Goal: Task Accomplishment & Management: Use online tool/utility

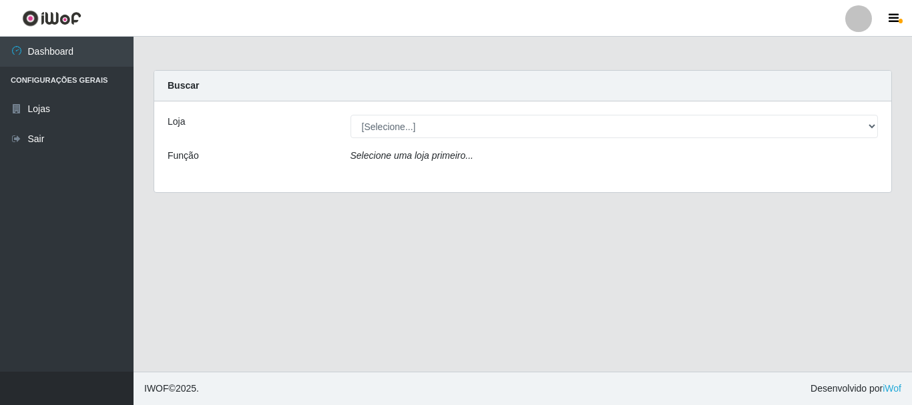
click at [408, 160] on icon "Selecione uma loja primeiro..." at bounding box center [411, 155] width 123 height 11
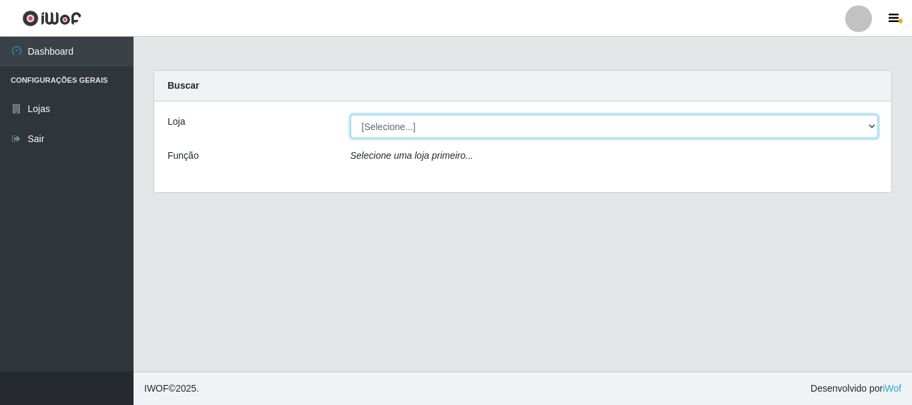
click at [401, 127] on select "[Selecione...] Super Vilton" at bounding box center [614, 126] width 528 height 23
select select "379"
click at [350, 115] on select "[Selecione...] Super Vilton" at bounding box center [614, 126] width 528 height 23
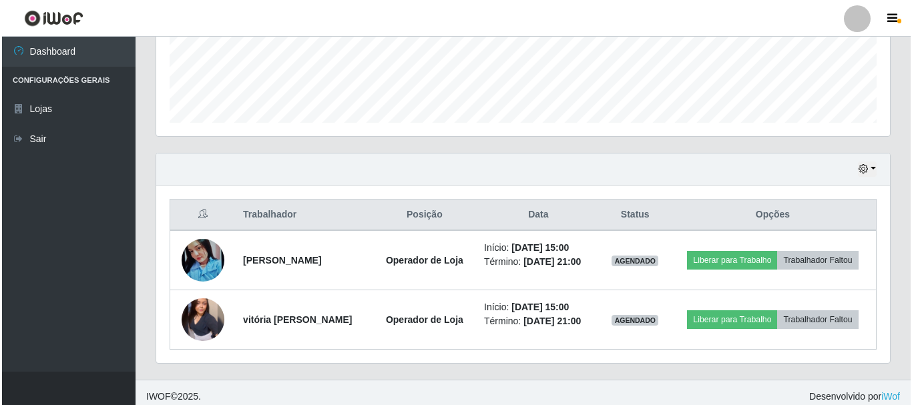
scroll to position [362, 0]
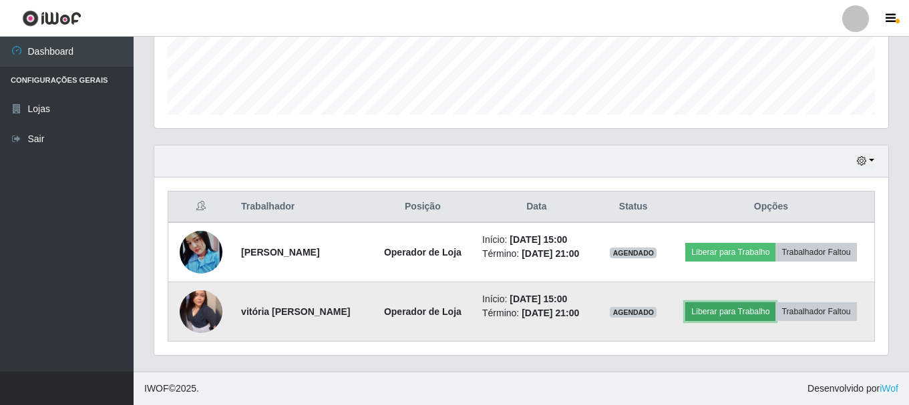
click at [738, 314] on button "Liberar para Trabalho" at bounding box center [730, 311] width 90 height 19
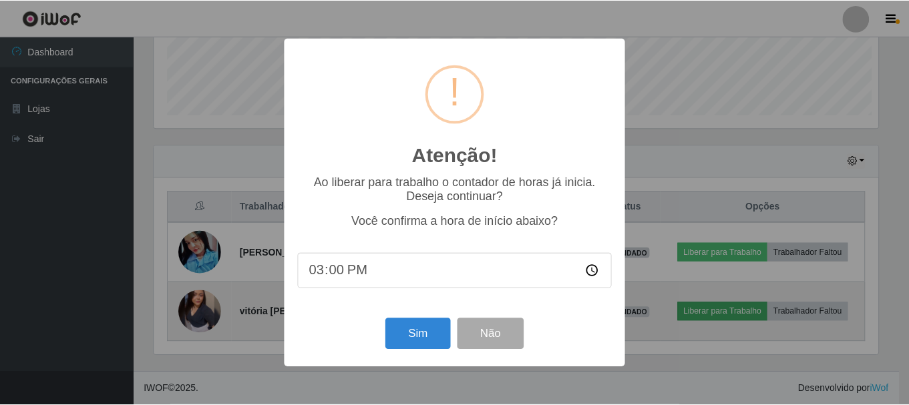
scroll to position [277, 727]
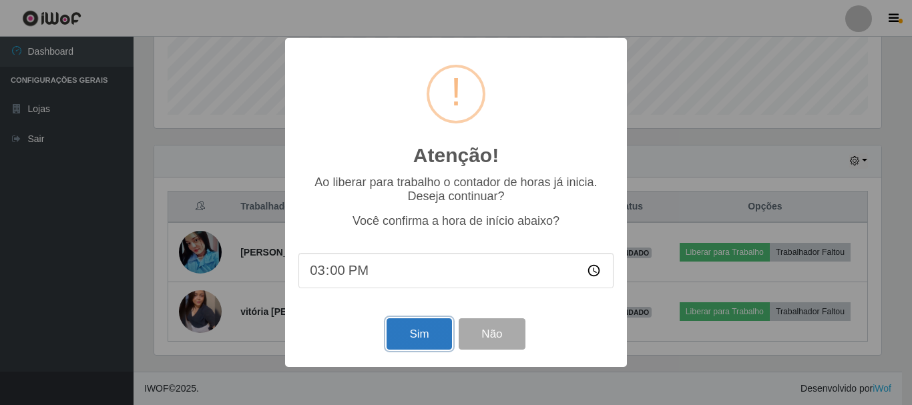
click at [417, 336] on button "Sim" at bounding box center [419, 333] width 65 height 31
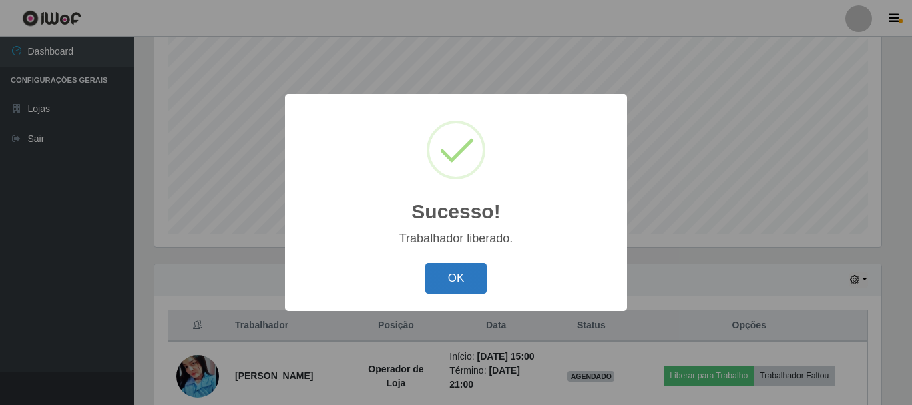
click at [473, 282] on button "OK" at bounding box center [456, 278] width 62 height 31
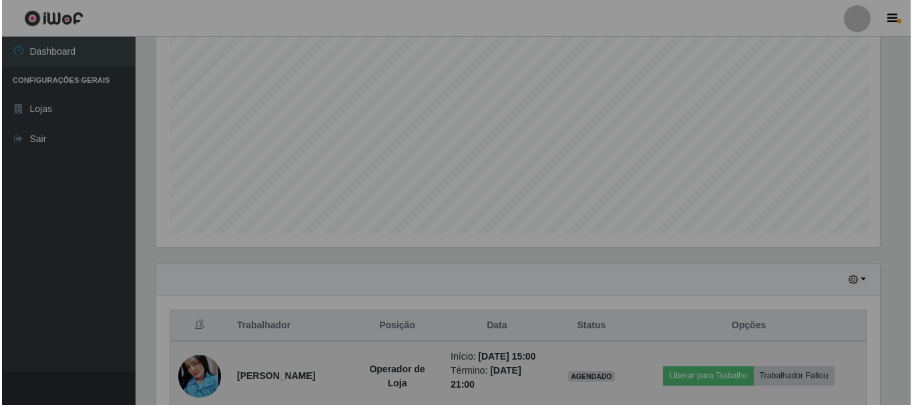
scroll to position [277, 734]
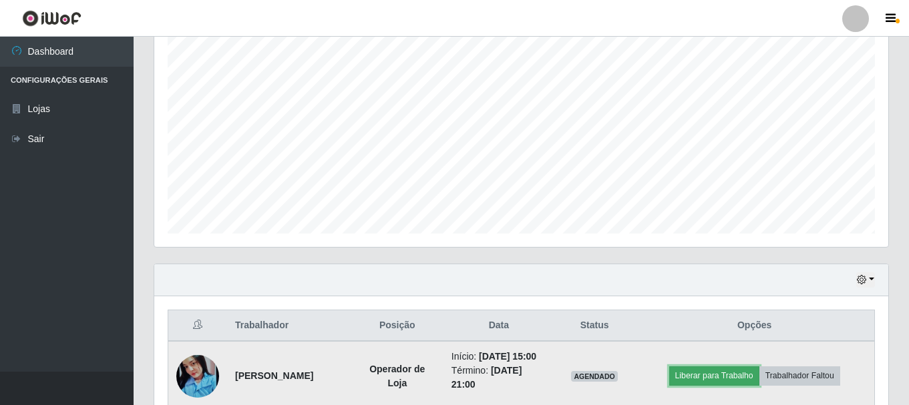
click at [690, 385] on button "Liberar para Trabalho" at bounding box center [714, 375] width 90 height 19
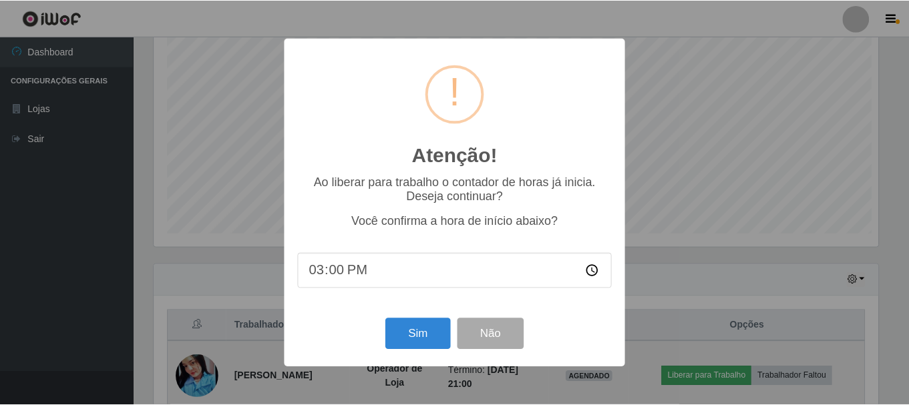
scroll to position [277, 727]
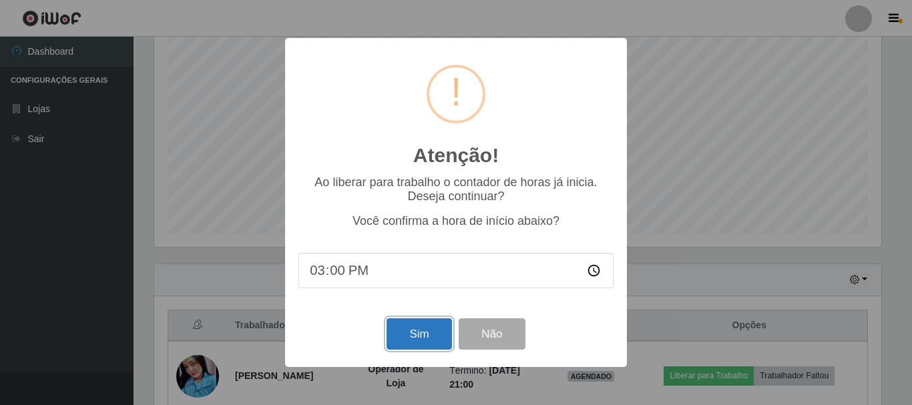
click at [428, 333] on button "Sim" at bounding box center [419, 333] width 65 height 31
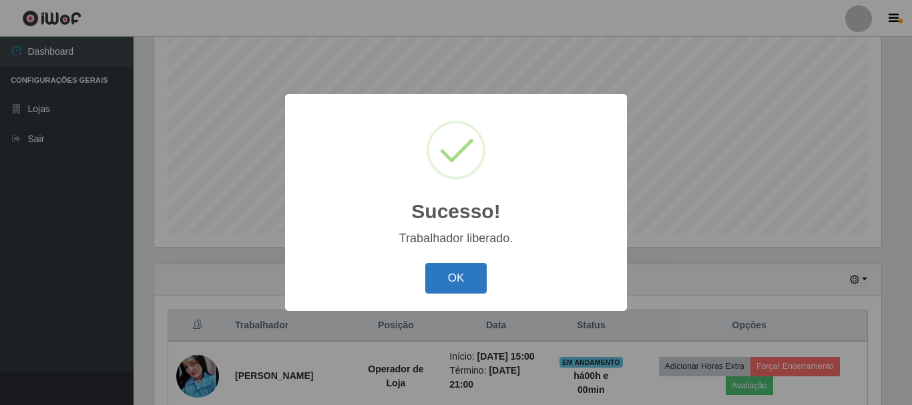
click at [473, 285] on button "OK" at bounding box center [456, 278] width 62 height 31
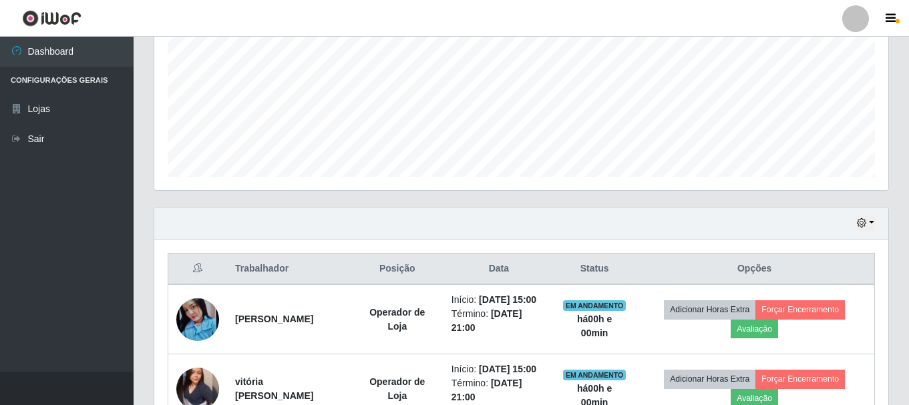
scroll to position [411, 0]
